Goal: Find specific page/section: Find specific page/section

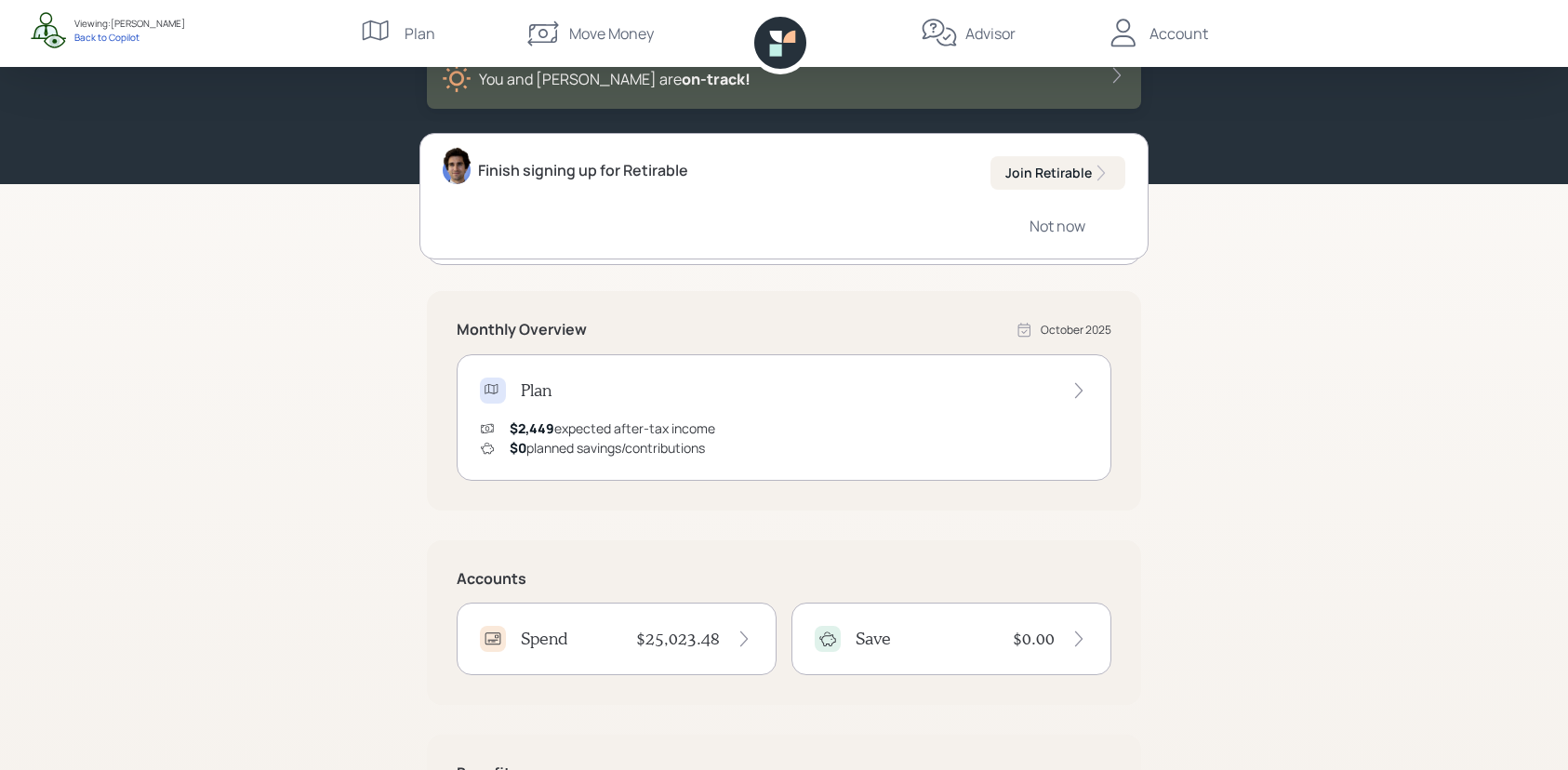
scroll to position [130, 0]
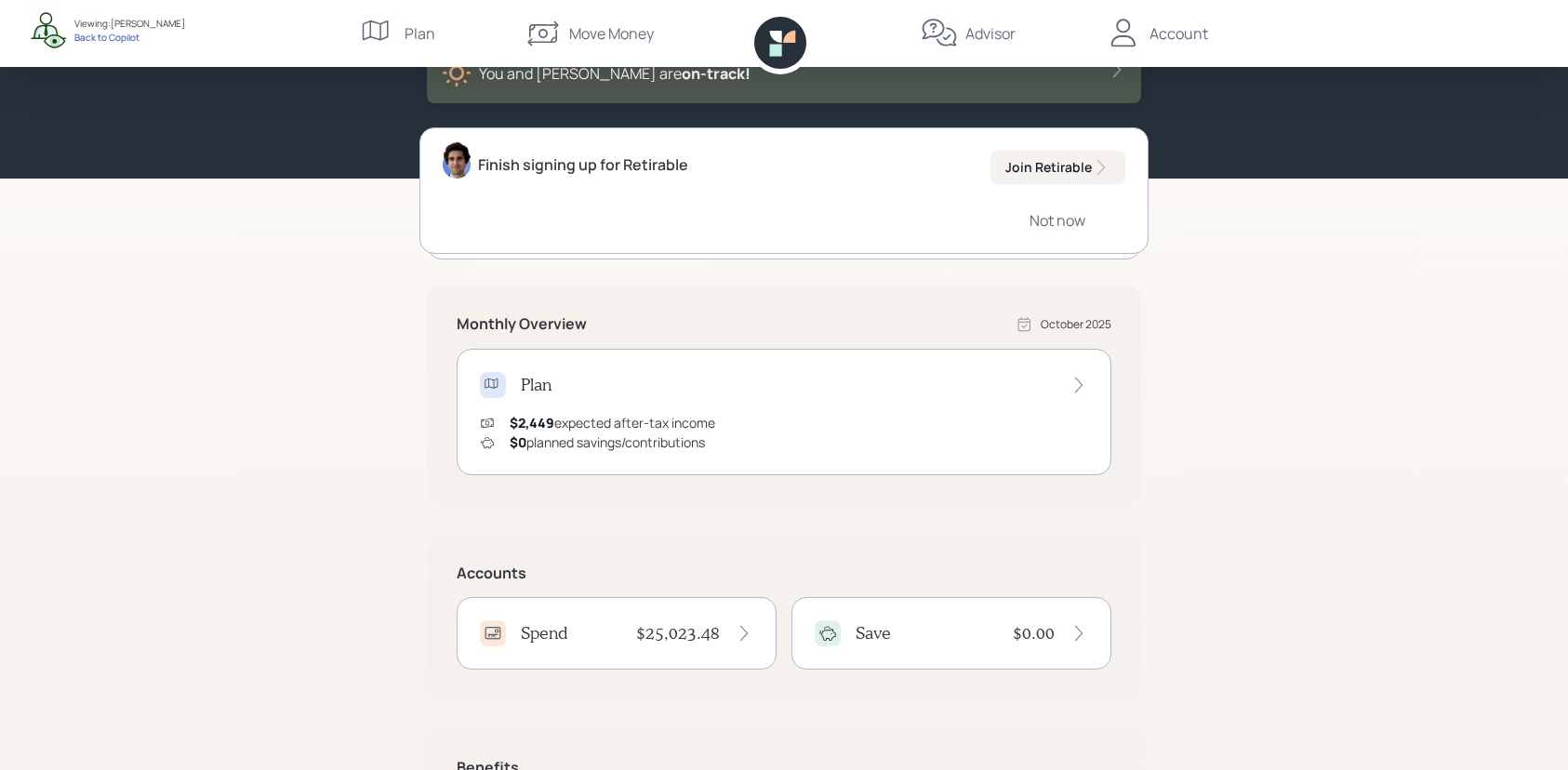
click at [532, 689] on div "Accounts Spend $25,023.48 Save $0.00" at bounding box center [784, 617] width 714 height 164
click at [545, 634] on h4 "Spend" at bounding box center [544, 634] width 47 height 21
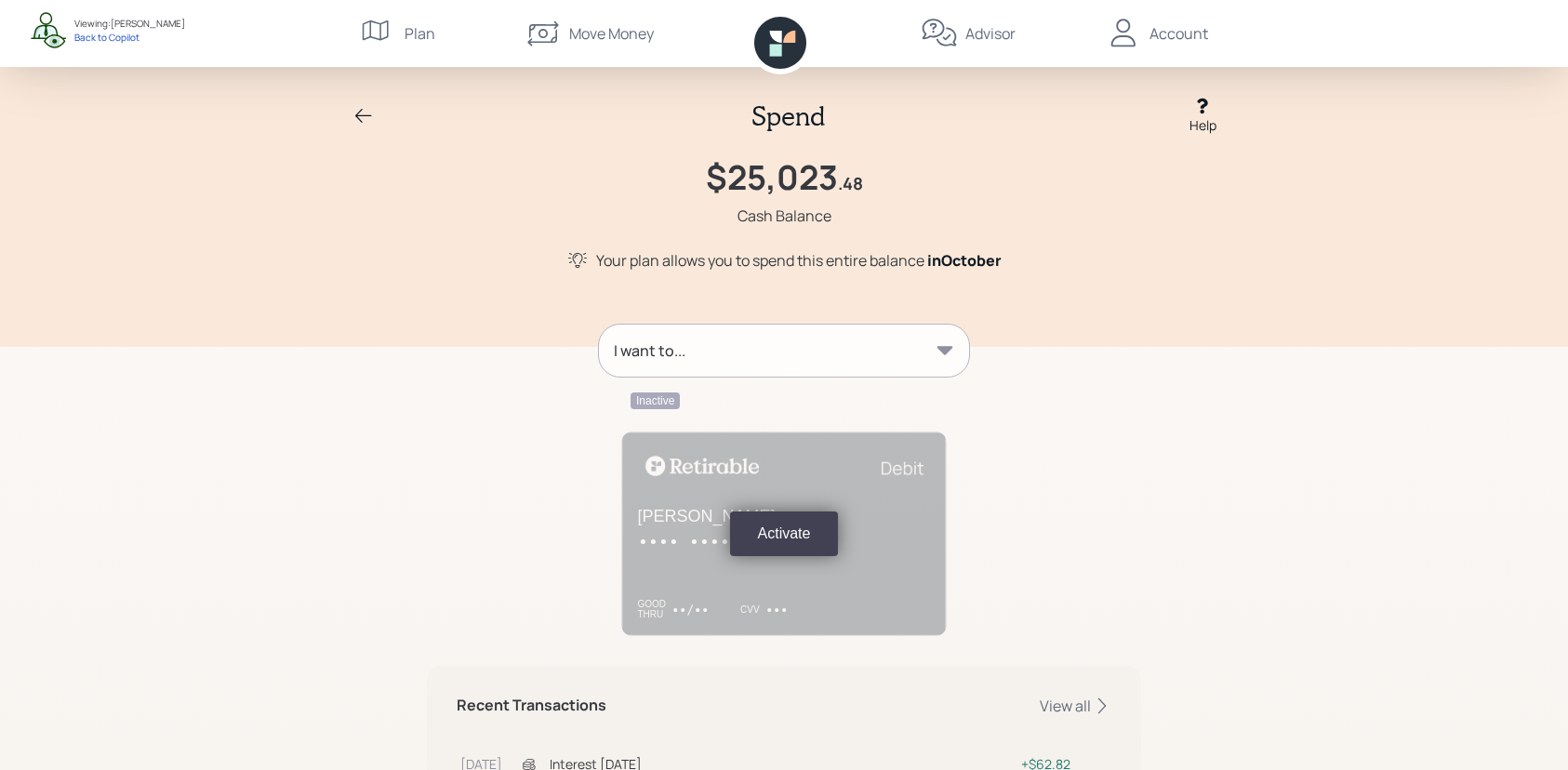
click at [883, 347] on div "I want to..." at bounding box center [784, 351] width 370 height 52
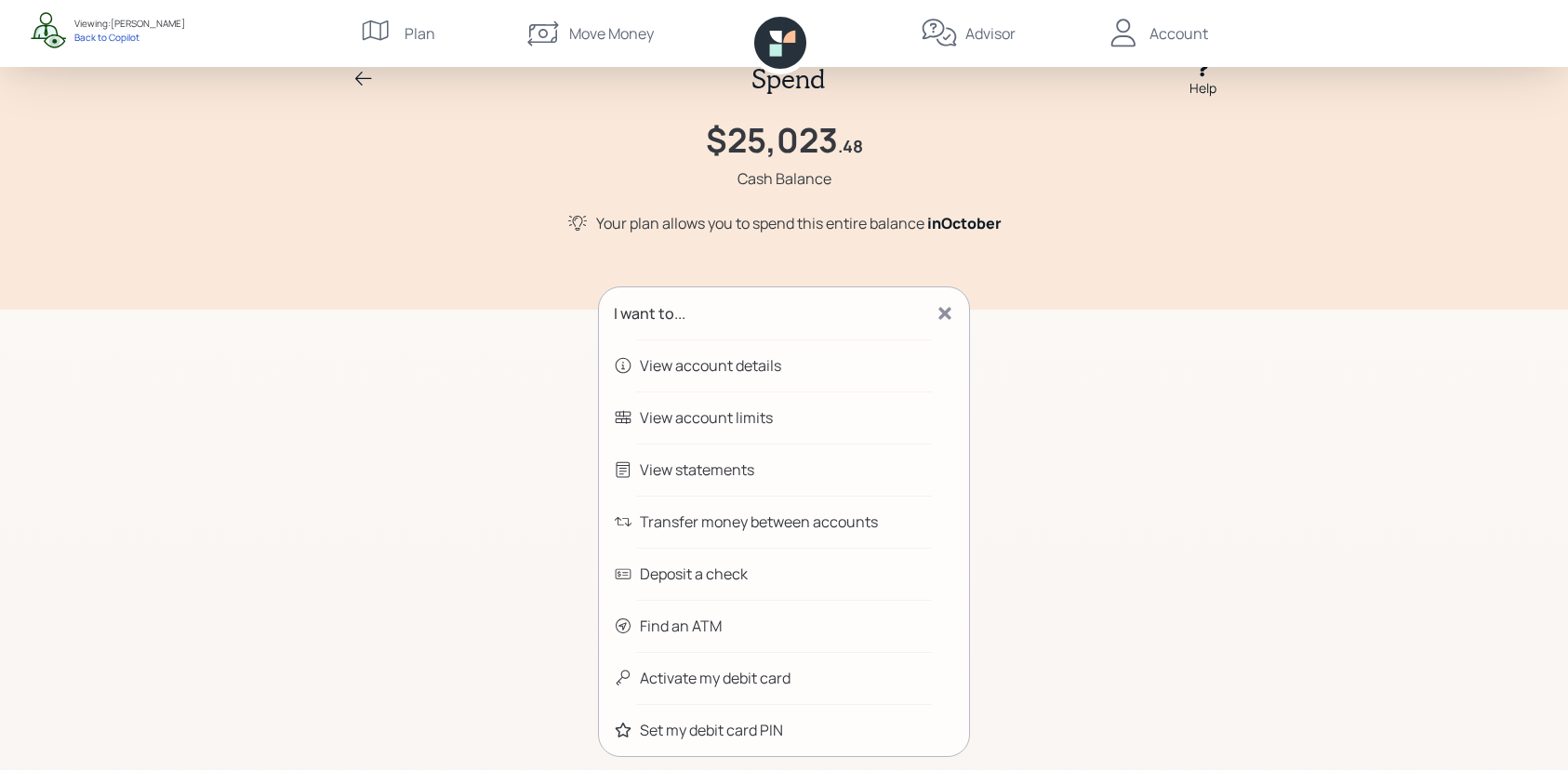
scroll to position [39, 0]
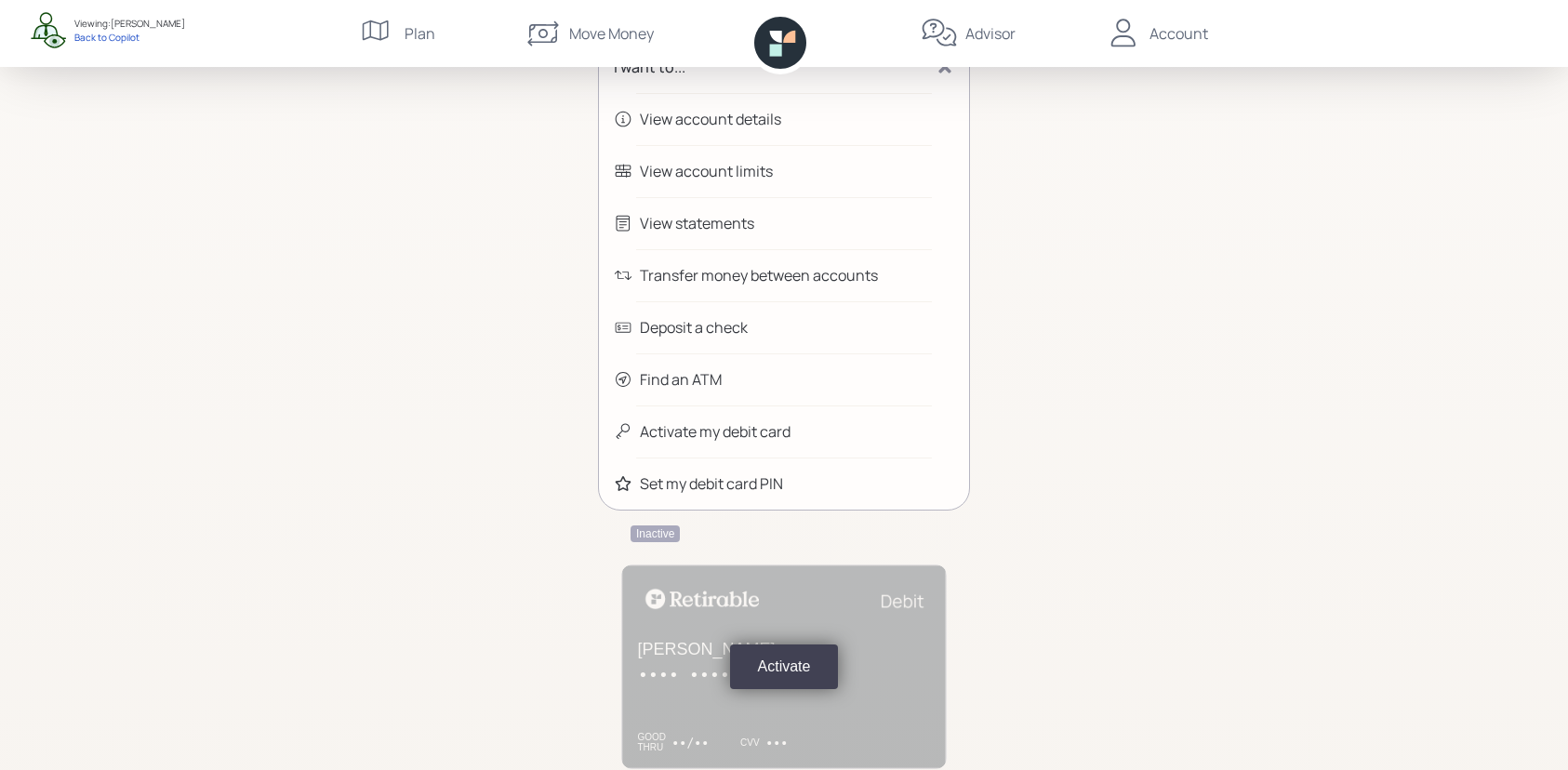
scroll to position [459, 0]
